Goal: Information Seeking & Learning: Learn about a topic

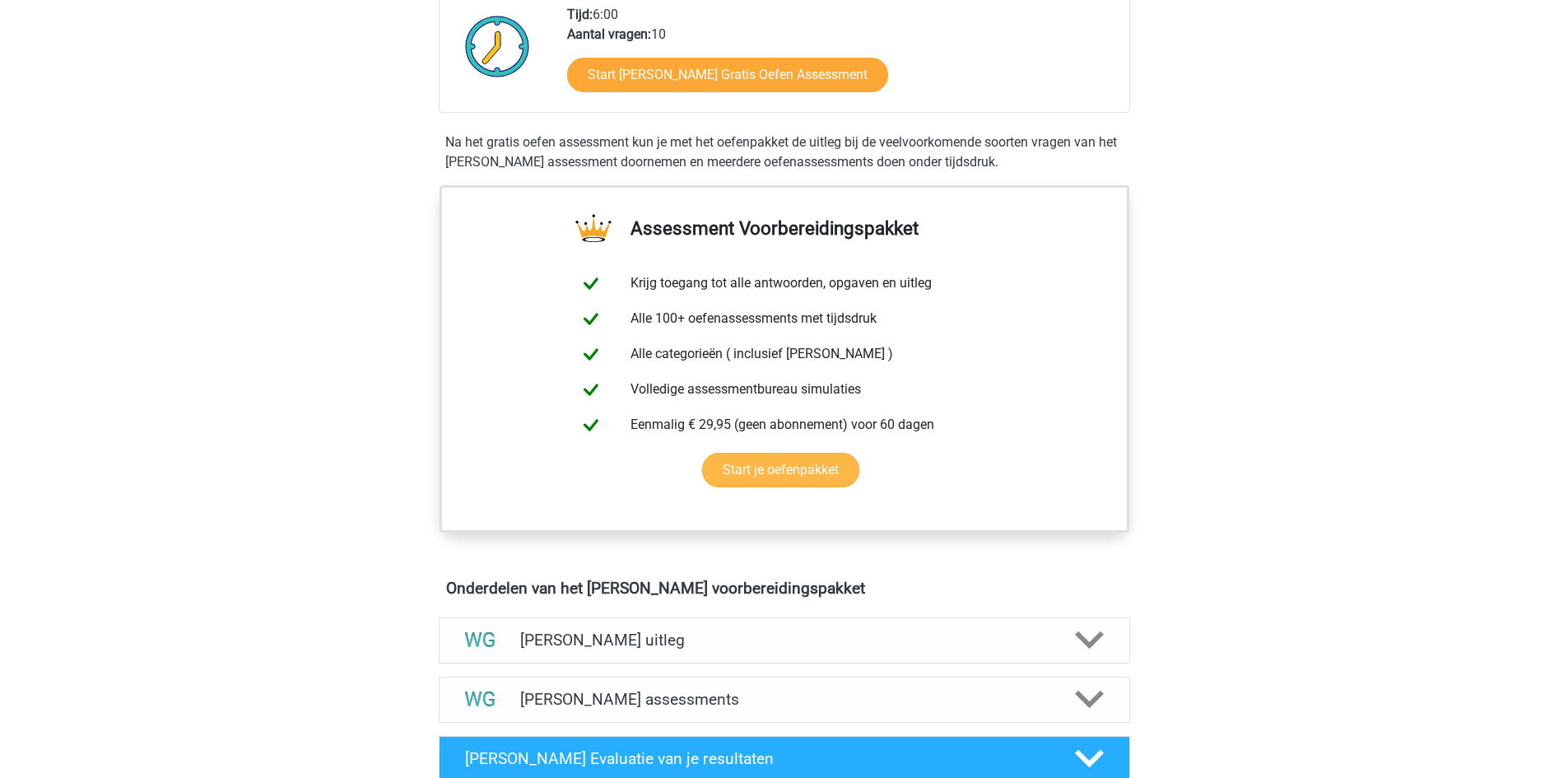
scroll to position [659, 0]
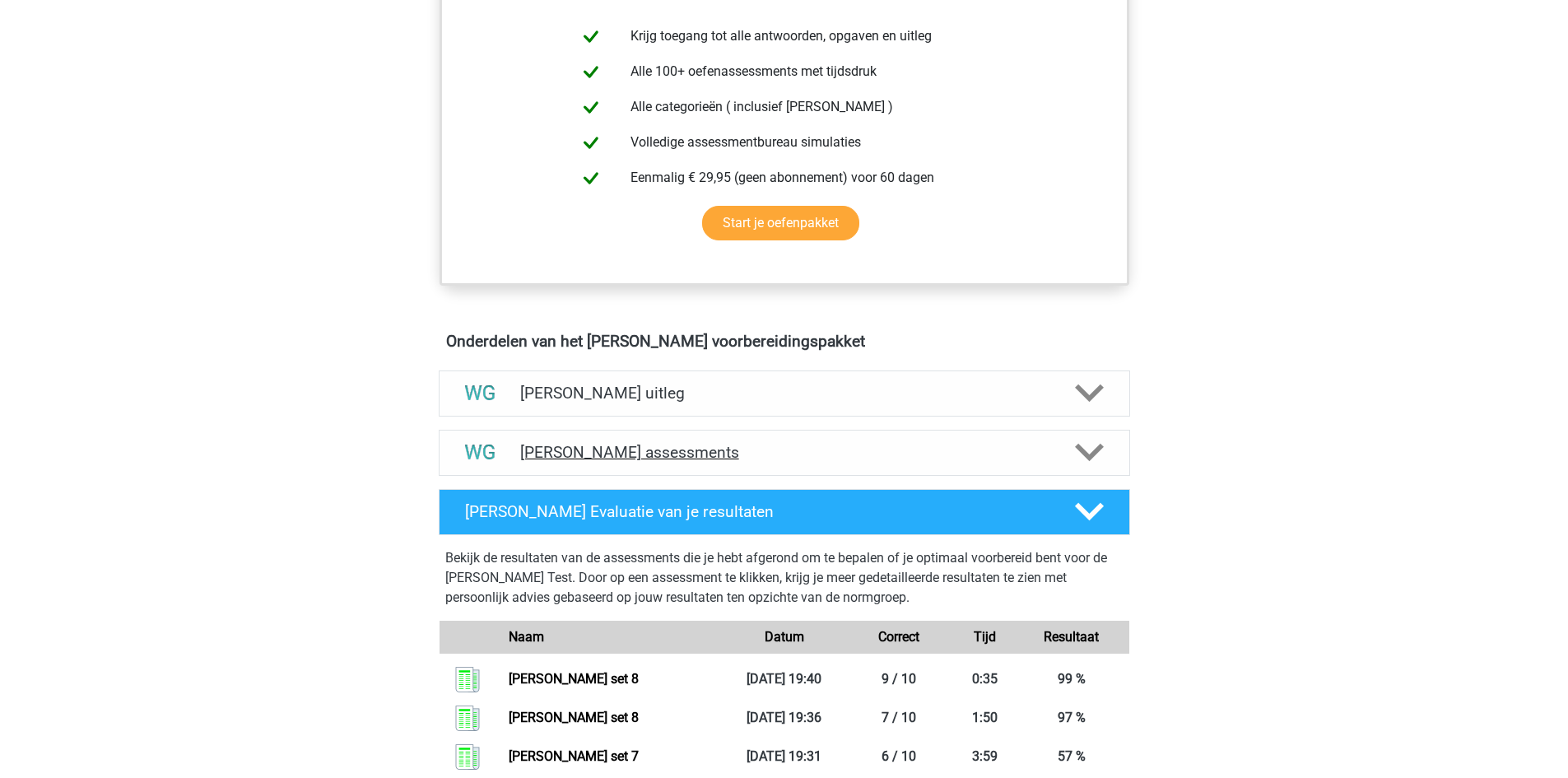
click at [610, 437] on div "[PERSON_NAME] assessments" at bounding box center [784, 452] width 691 height 46
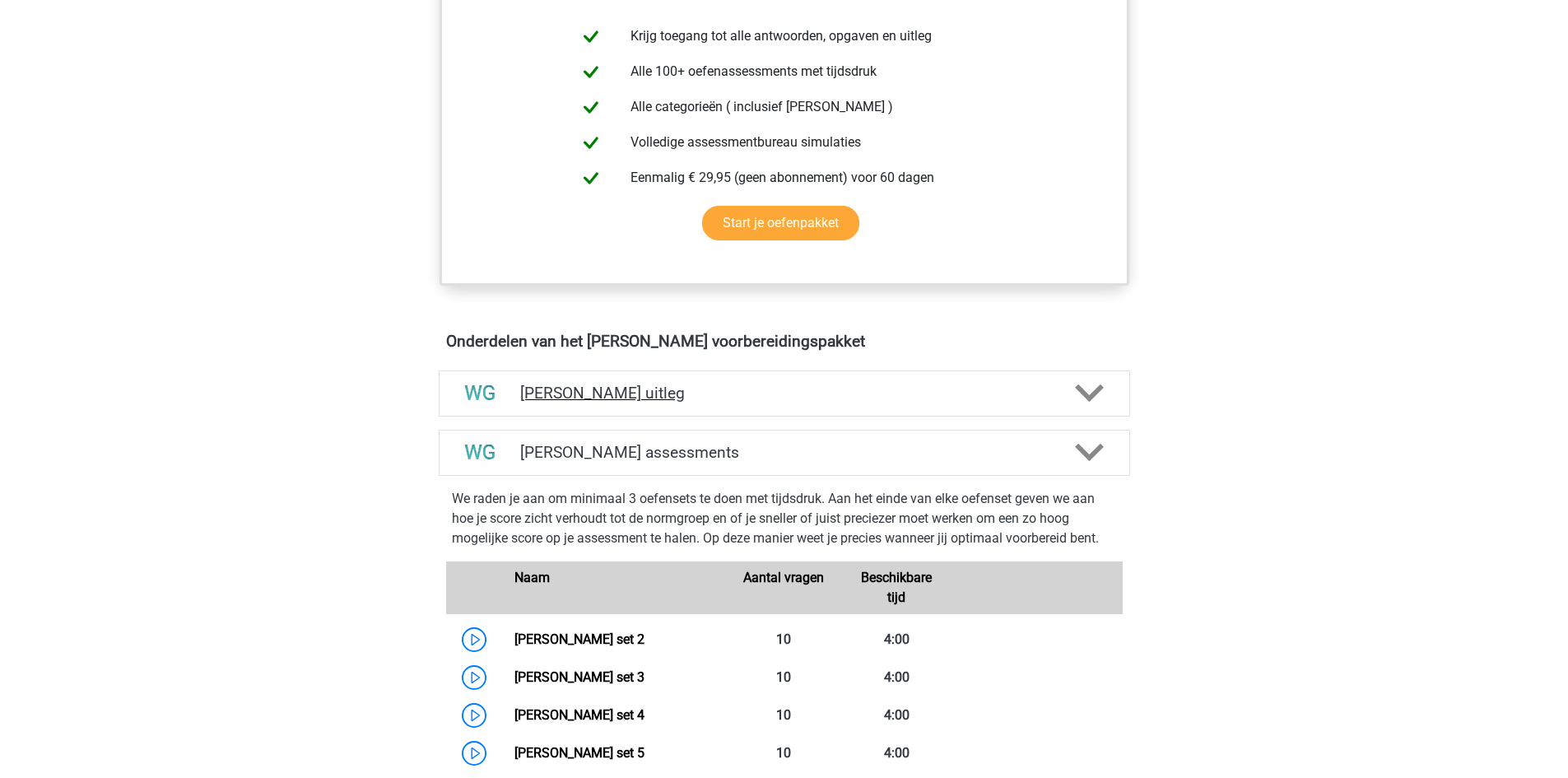
click at [621, 397] on h4 "[PERSON_NAME] uitleg" at bounding box center [784, 393] width 528 height 19
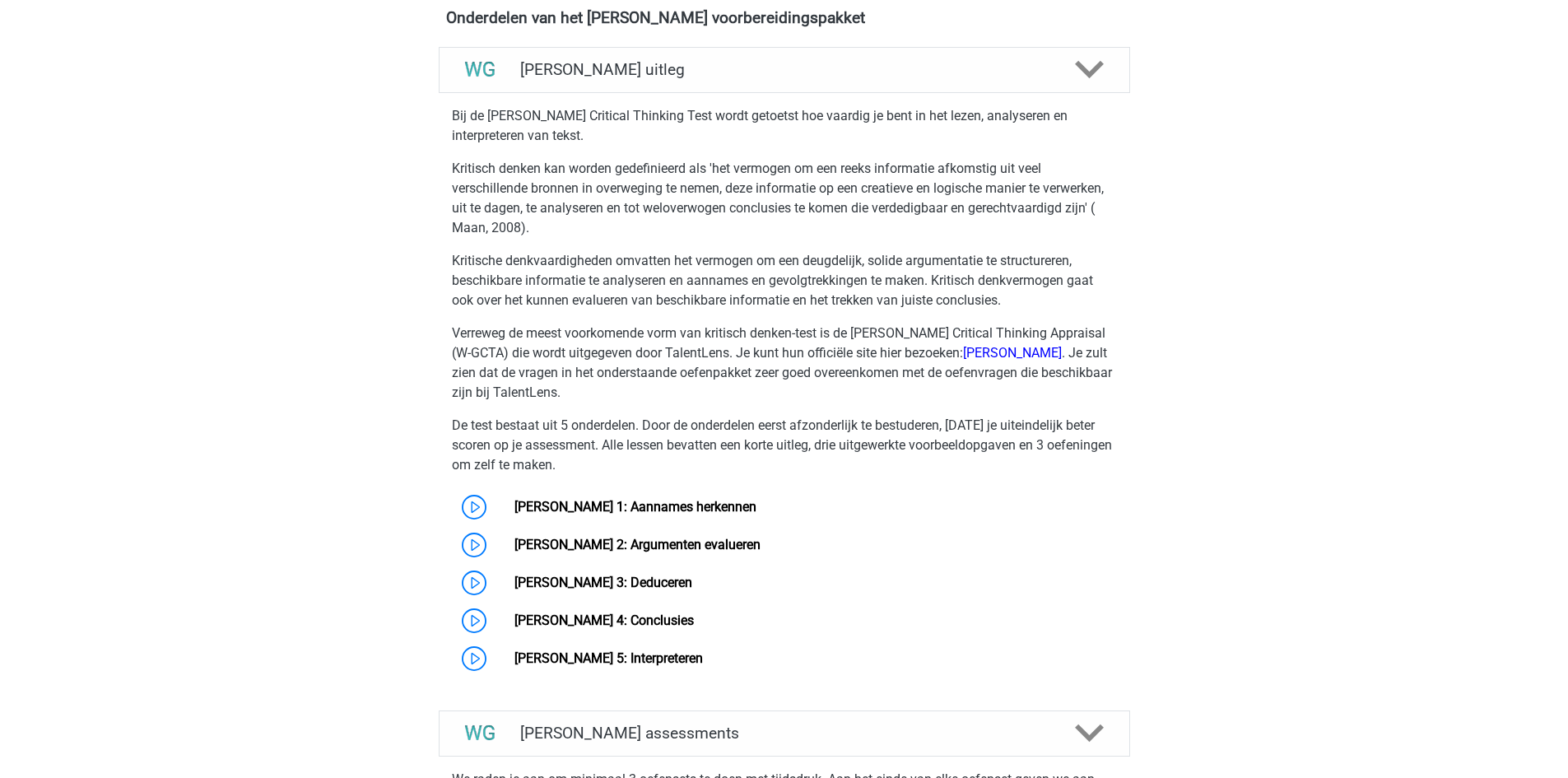
scroll to position [987, 0]
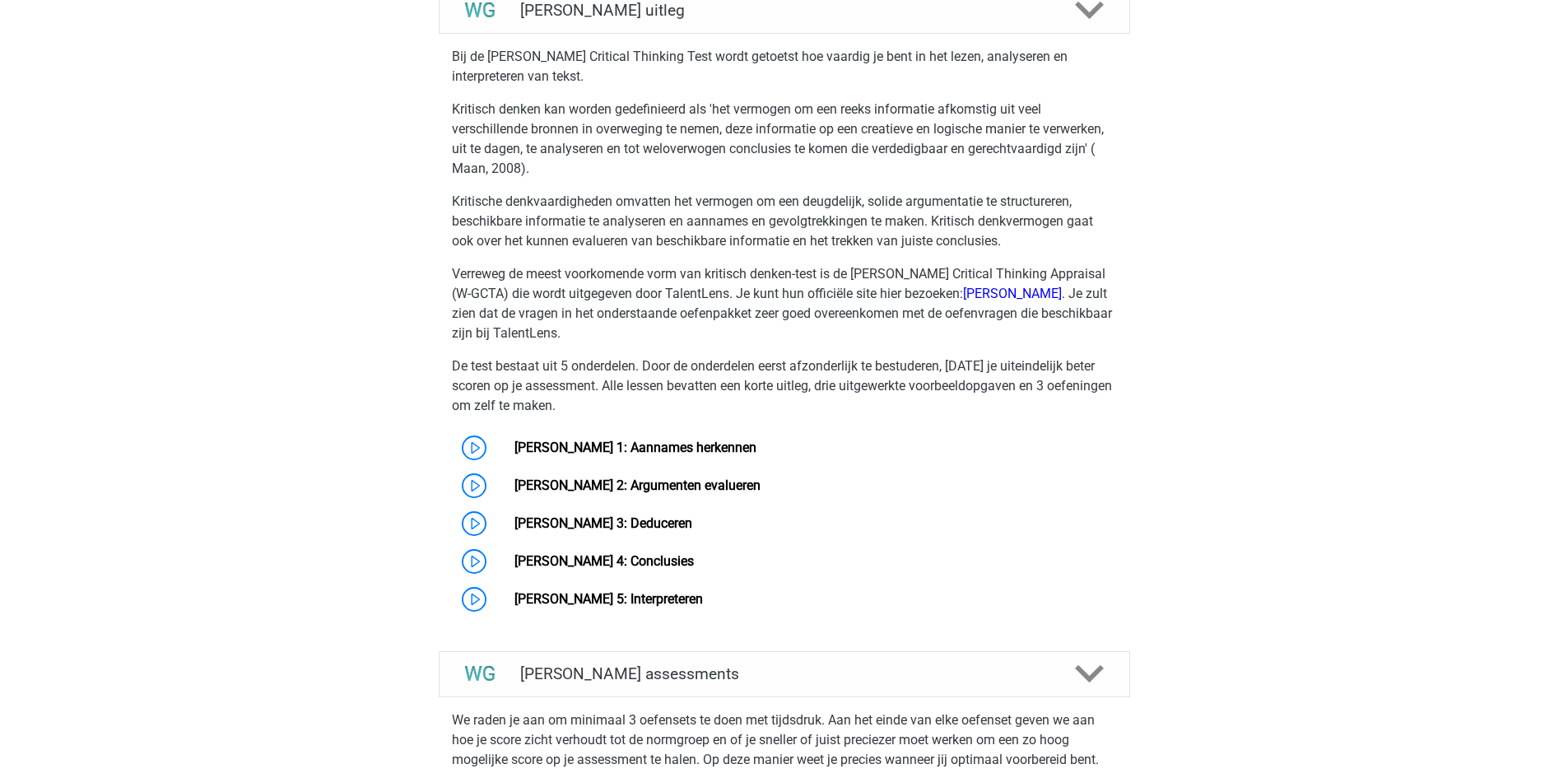
scroll to position [1070, 0]
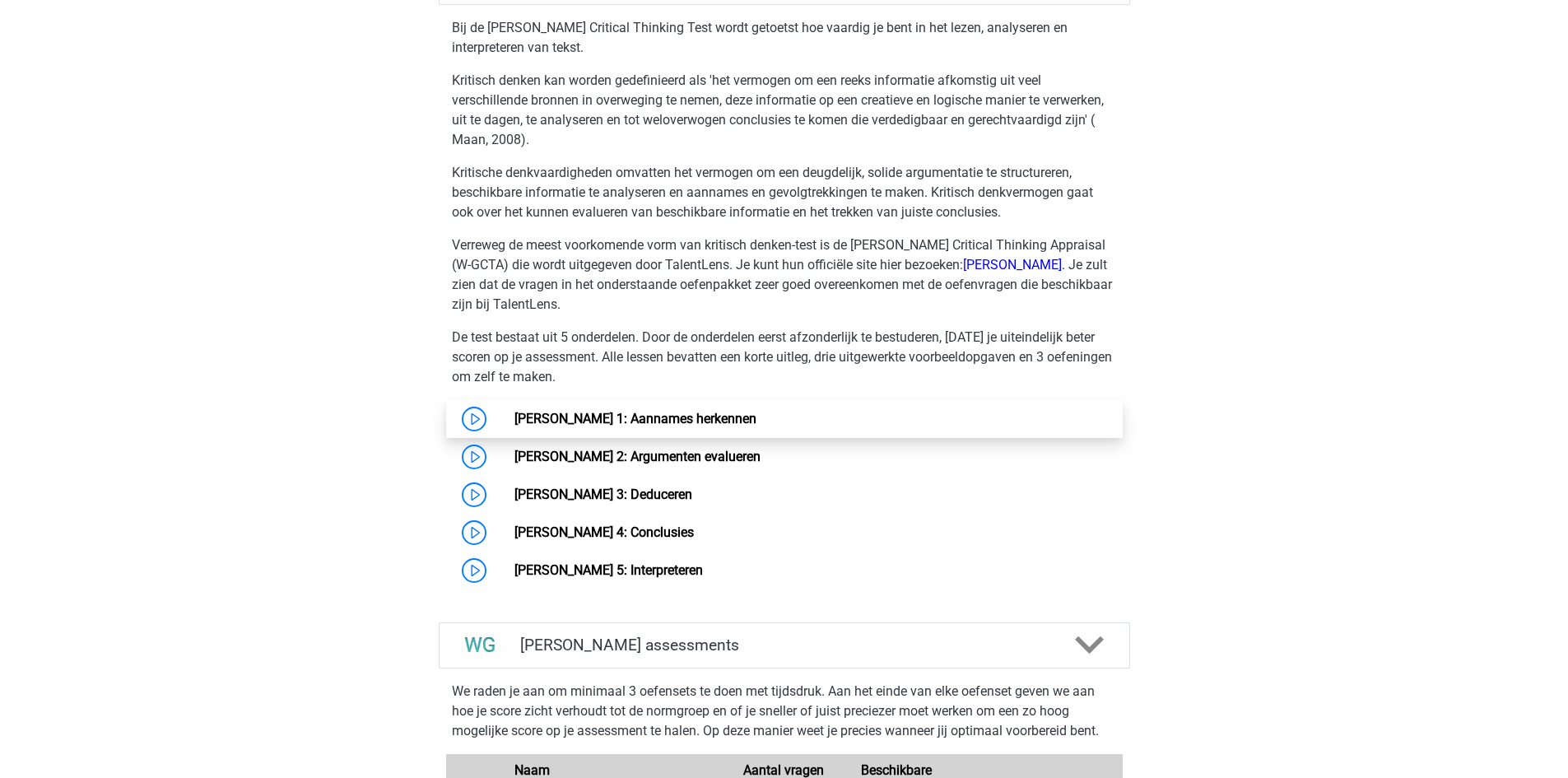
click at [650, 421] on link "[PERSON_NAME] 1: Aannames herkennen" at bounding box center [635, 418] width 242 height 15
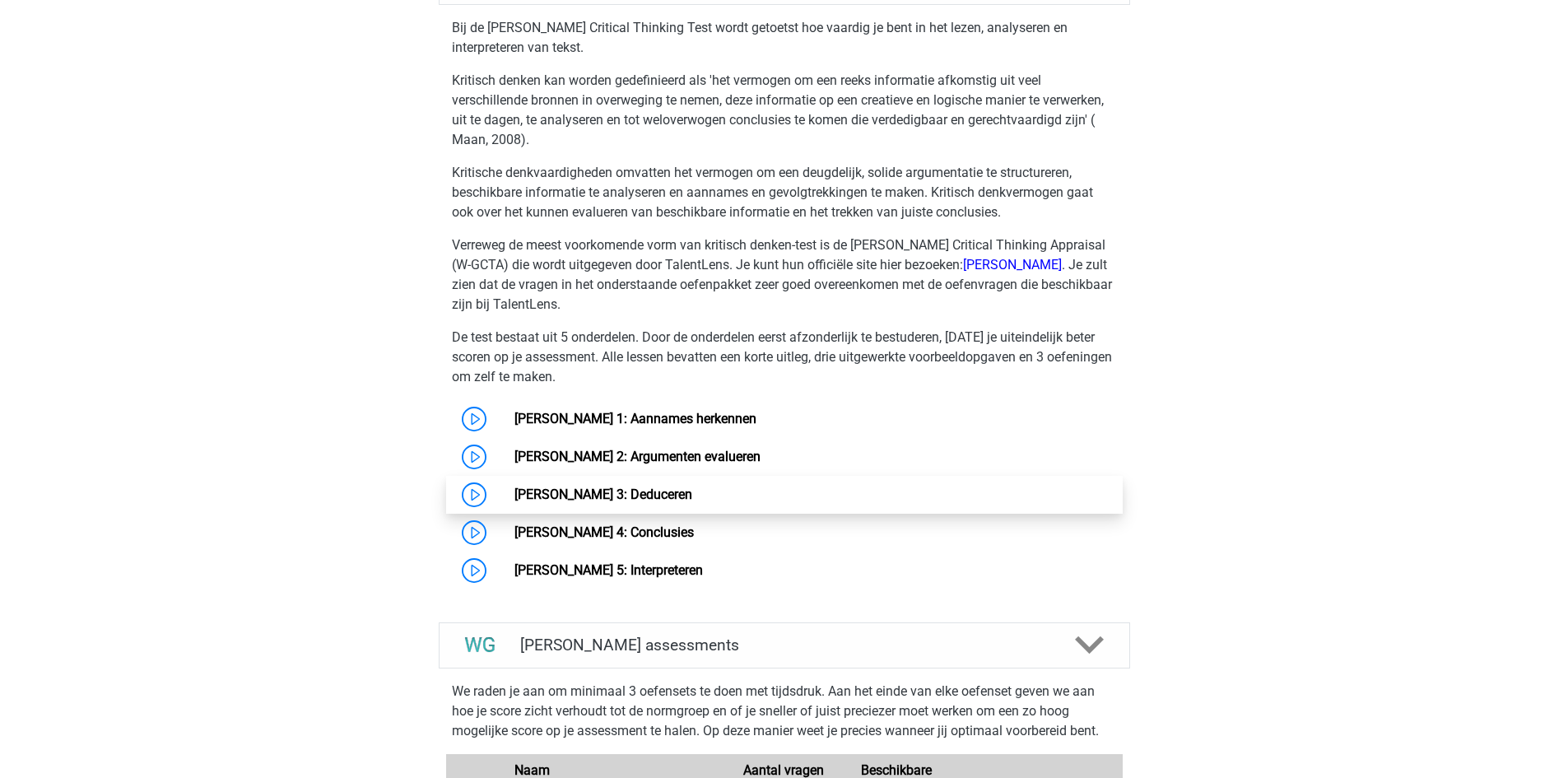
click at [605, 492] on link "[PERSON_NAME] 3: Deduceren" at bounding box center [604, 493] width 178 height 15
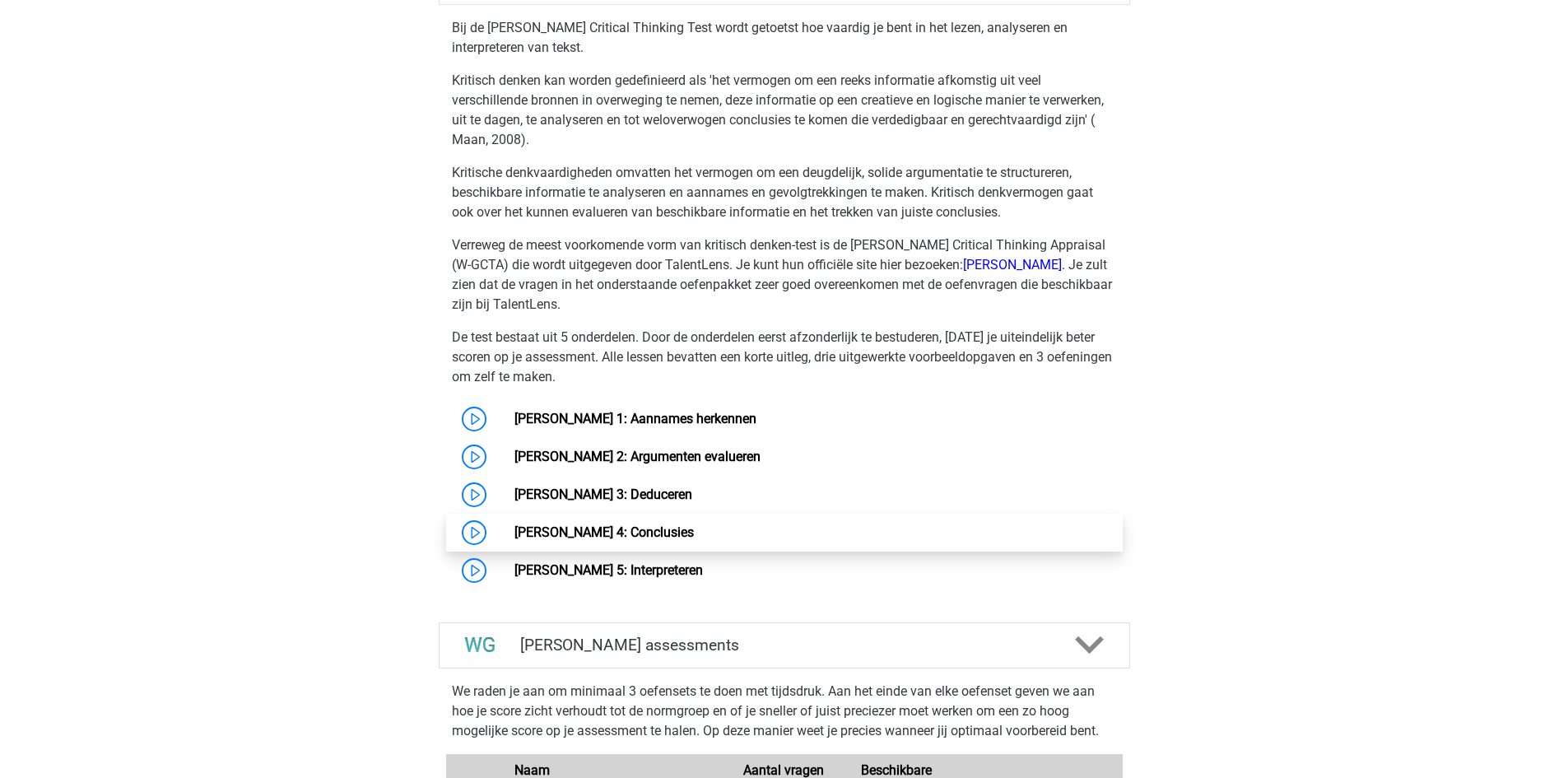
click at [638, 525] on link "[PERSON_NAME] 4: Conclusies" at bounding box center [605, 532] width 180 height 15
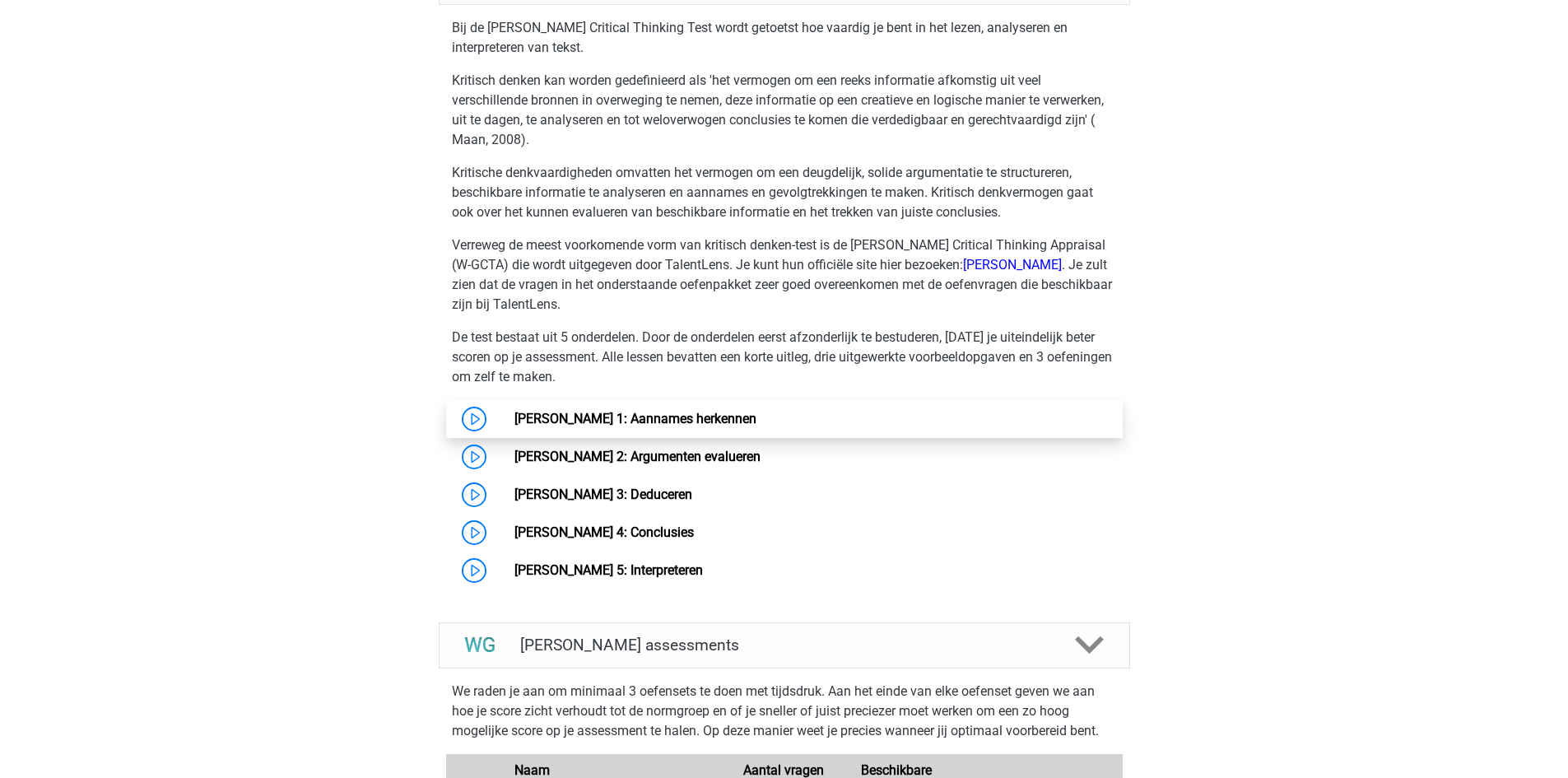
click at [633, 424] on link "[PERSON_NAME] 1: Aannames herkennen" at bounding box center [635, 418] width 242 height 15
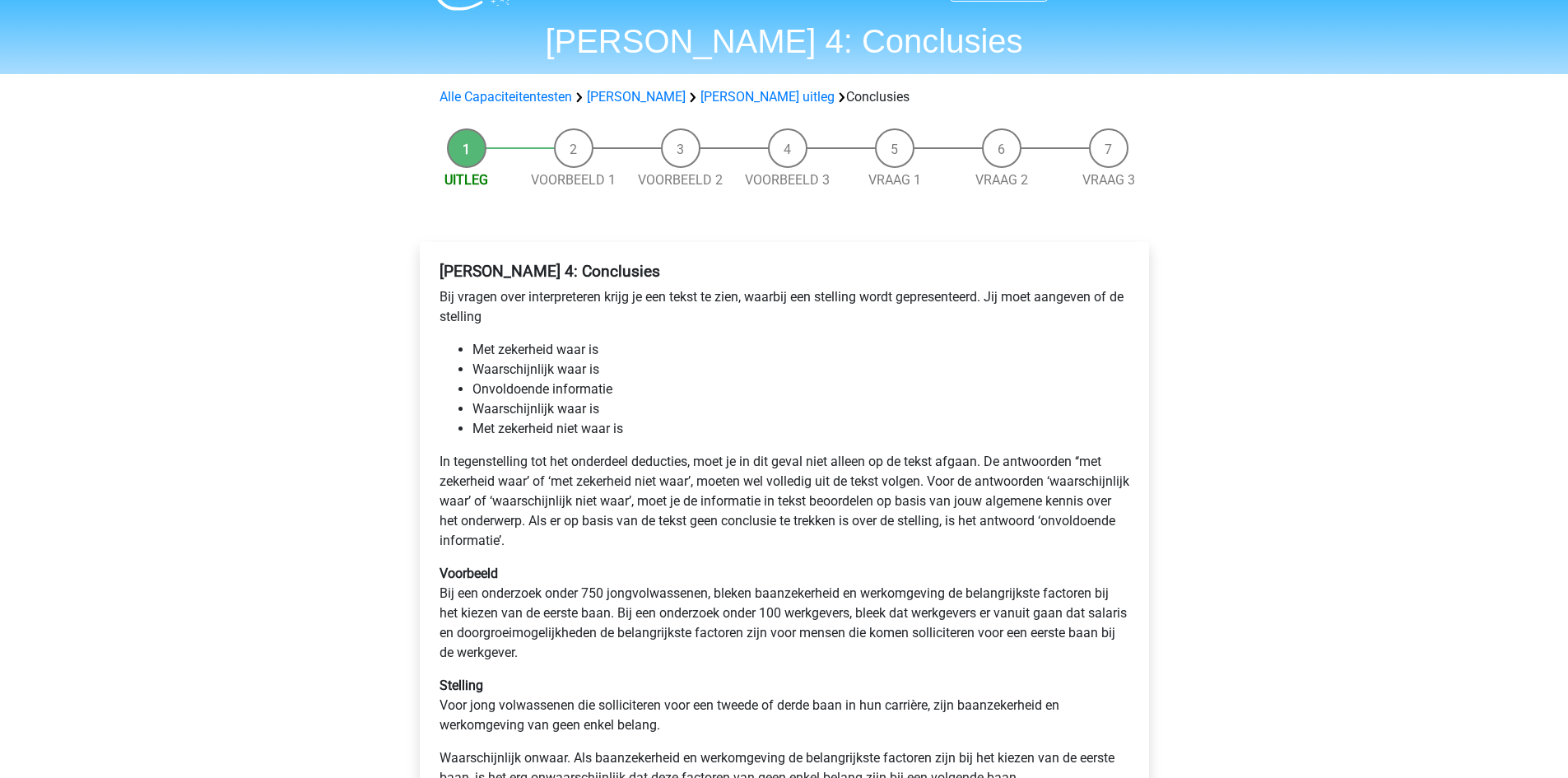
scroll to position [83, 0]
